Goal: Browse casually

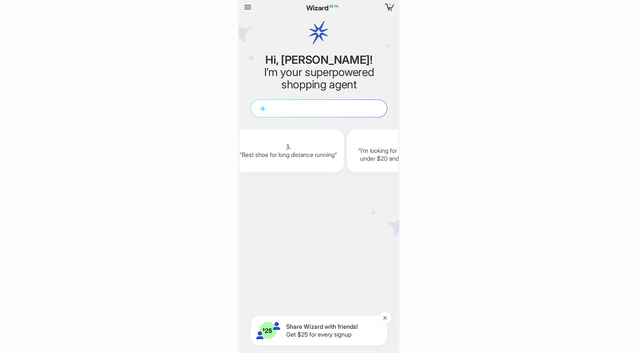
scroll to position [2091, 0]
click at [478, 170] on div "5 5 items in your cart Hi, [PERSON_NAME]! I’m your superpowered shopping agent …" at bounding box center [319, 176] width 638 height 353
click at [245, 6] on icon "button" at bounding box center [247, 7] width 9 height 9
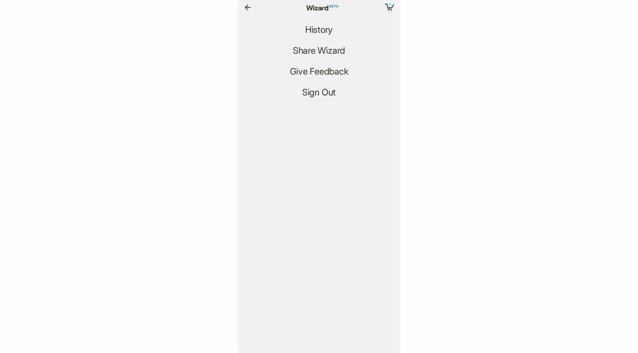
click at [326, 28] on span "History" at bounding box center [319, 30] width 28 height 11
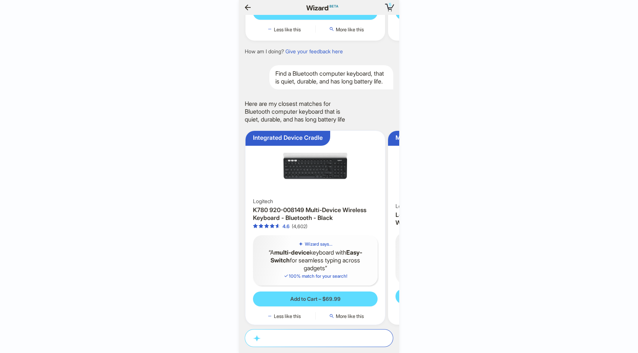
scroll to position [0, 41]
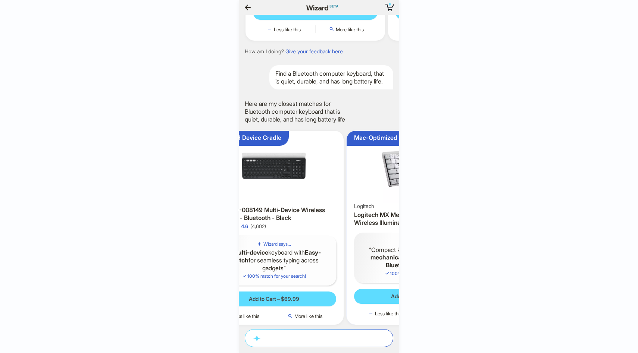
drag, startPoint x: 334, startPoint y: 222, endPoint x: 263, endPoint y: 217, distance: 70.7
click at [263, 216] on div "Logitech K780 920-008149 Multi-Device Wireless Keyboard - Bluetooth - Black 4.6…" at bounding box center [273, 214] width 125 height 32
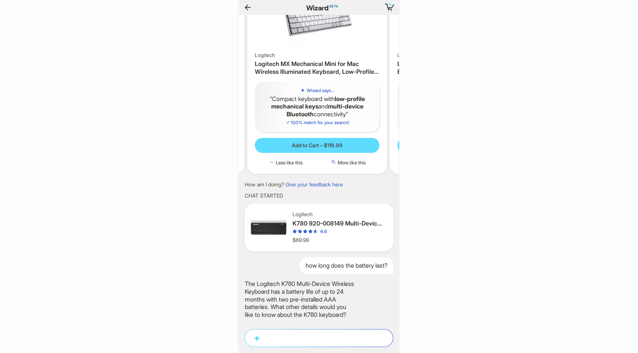
scroll to position [0, 1029]
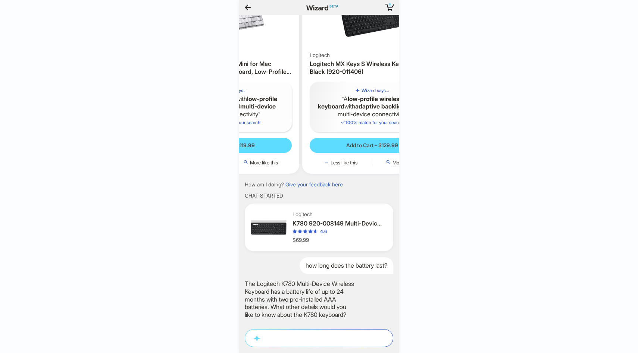
drag, startPoint x: 320, startPoint y: 110, endPoint x: 255, endPoint y: 109, distance: 64.5
click at [260, 108] on q "Compact keyboard with low-profile mechanical keys and multi-device Bluetooth co…" at bounding box center [229, 106] width 113 height 23
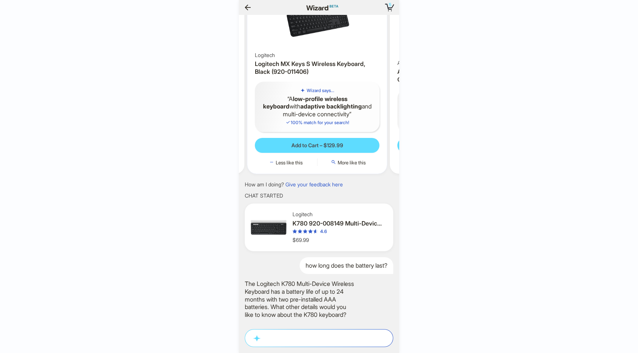
scroll to position [0, 1034]
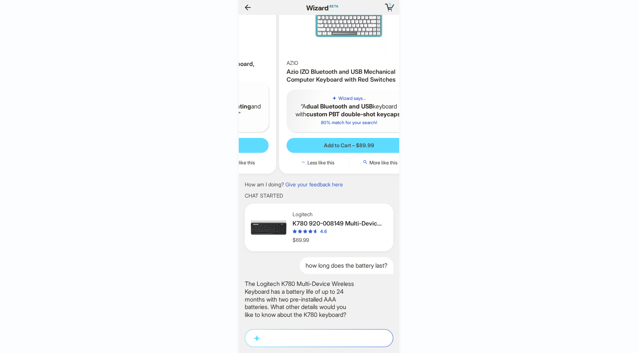
drag, startPoint x: 278, startPoint y: 112, endPoint x: 233, endPoint y: 117, distance: 45.4
click at [227, 114] on div "5 5 items in your cart Hi, [PERSON_NAME]! I’m your superpowered shopping agent …" at bounding box center [319, 176] width 638 height 353
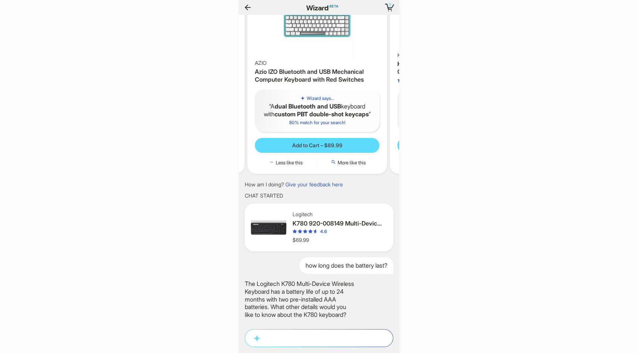
scroll to position [0, 1040]
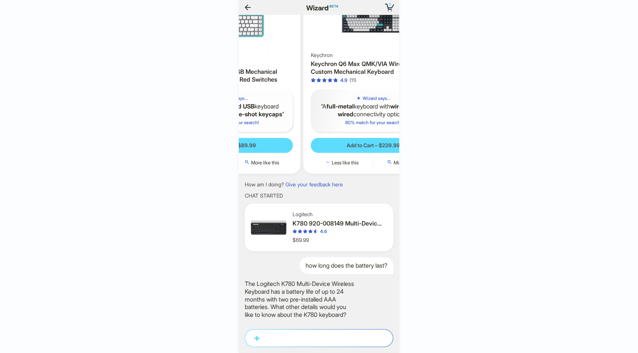
drag, startPoint x: 264, startPoint y: 110, endPoint x: 246, endPoint y: 113, distance: 17.4
click at [245, 112] on div "Wizard says... A dual Bluetooth and USB keyboard with custom PBT double-shot ke…" at bounding box center [230, 110] width 125 height 43
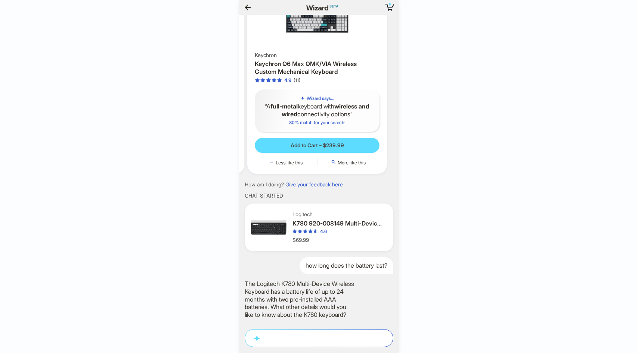
scroll to position [0, 1044]
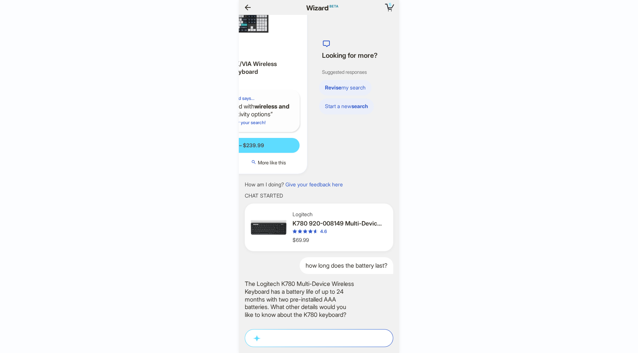
drag, startPoint x: 326, startPoint y: 106, endPoint x: 244, endPoint y: 109, distance: 81.7
click at [247, 107] on q "A full-metal keyboard with wireless and wired connectivity options" at bounding box center [237, 111] width 113 height 16
